Goal: Information Seeking & Learning: Check status

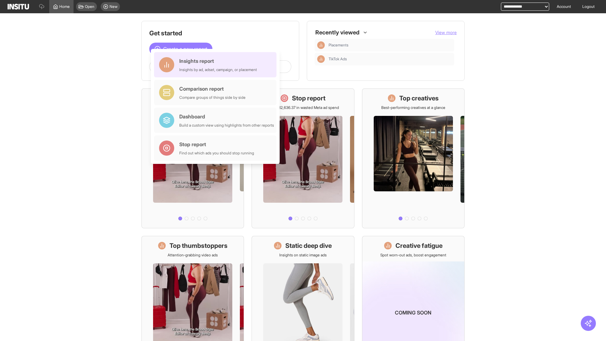
click at [217, 65] on div "Insights report Insights by ad, adset, campaign, or placement" at bounding box center [218, 64] width 78 height 15
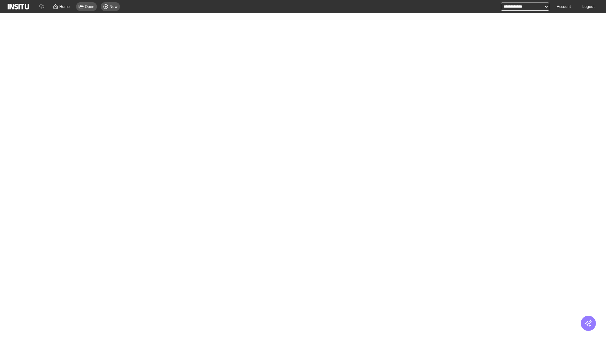
select select "**"
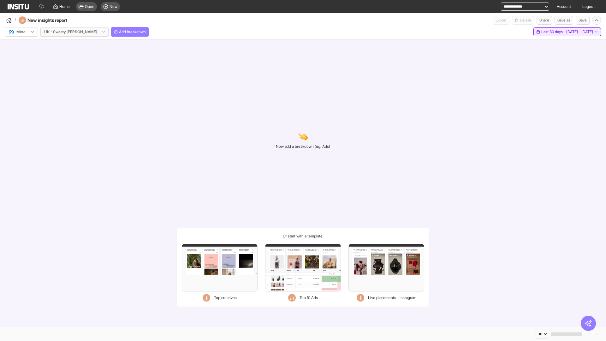
click at [559, 32] on span "Last 30 days - [DATE] - [DATE]" at bounding box center [567, 31] width 52 height 5
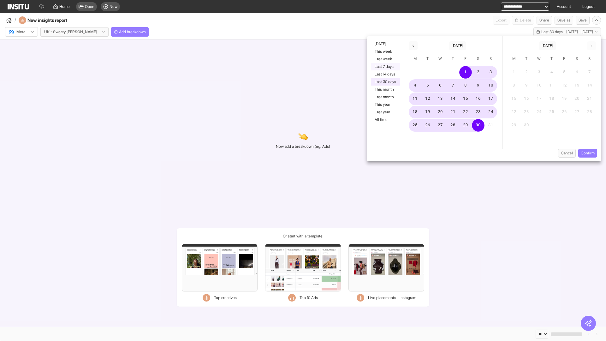
click at [385, 67] on button "Last 7 days" at bounding box center [385, 67] width 29 height 8
